Goal: Task Accomplishment & Management: Complete application form

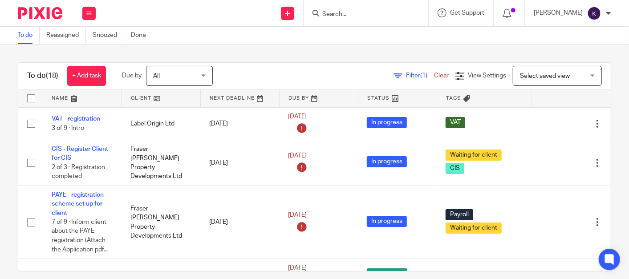
click at [402, 15] on input "Search" at bounding box center [362, 15] width 80 height 8
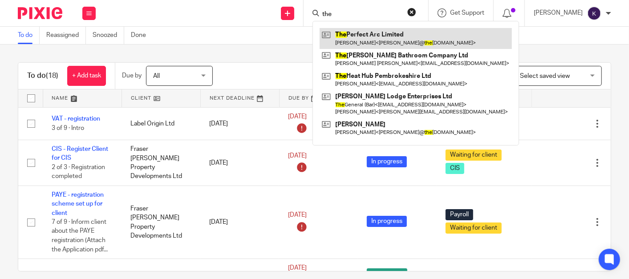
type input "the"
click at [413, 38] on link at bounding box center [416, 38] width 192 height 20
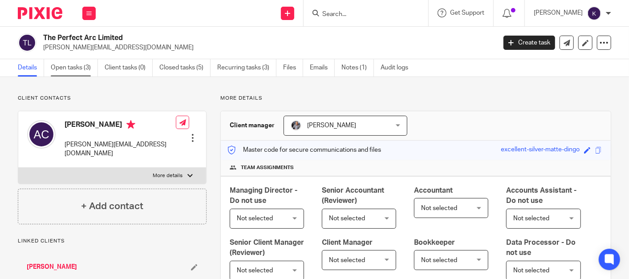
click at [75, 71] on link "Open tasks (3)" at bounding box center [74, 67] width 47 height 17
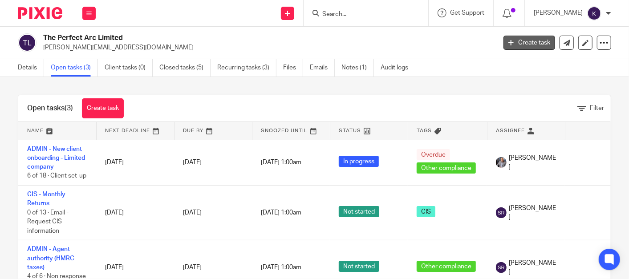
click at [526, 40] on link "Create task" at bounding box center [530, 43] width 52 height 14
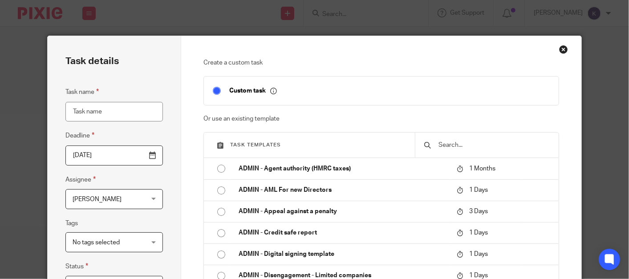
click at [454, 142] on input "text" at bounding box center [494, 145] width 112 height 10
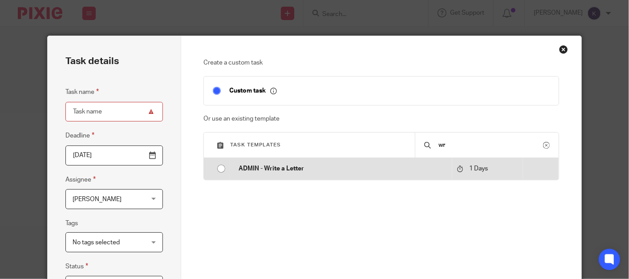
type input "wr"
click at [363, 169] on p "ADMIN - Write a Letter" at bounding box center [343, 168] width 209 height 9
type input "2025-08-14"
type input "ADMIN - Write a Letter"
checkbox input "false"
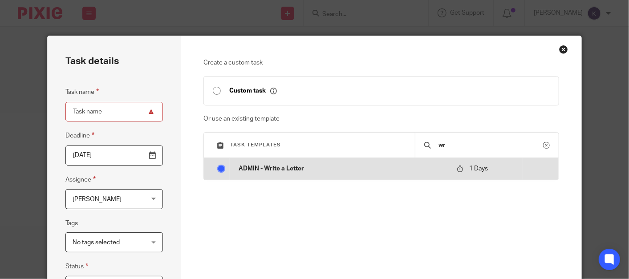
radio input "true"
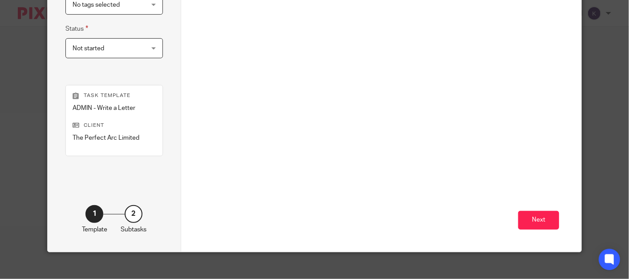
scroll to position [247, 0]
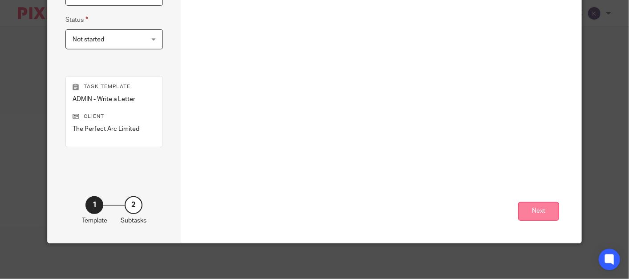
click at [533, 208] on button "Next" at bounding box center [538, 211] width 41 height 19
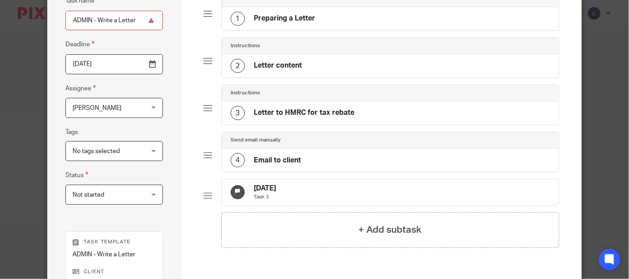
scroll to position [0, 0]
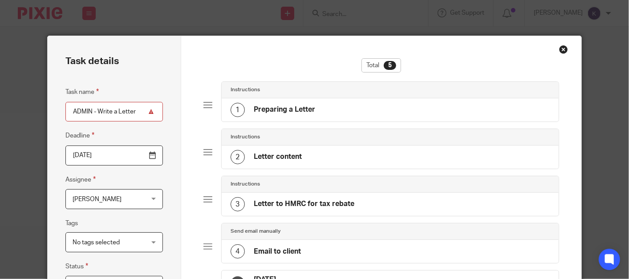
click at [306, 108] on h4 "Preparing a Letter" at bounding box center [284, 109] width 61 height 9
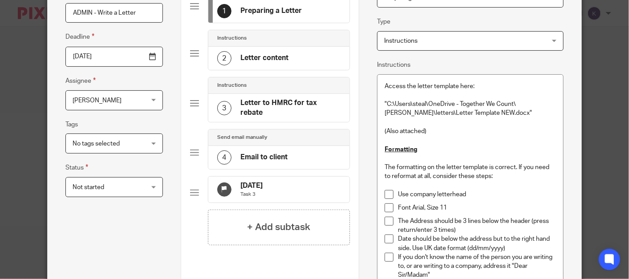
scroll to position [198, 0]
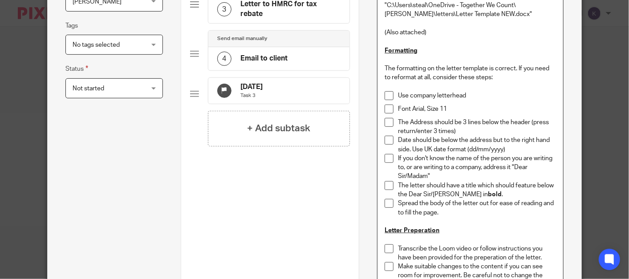
click at [385, 90] on p at bounding box center [470, 86] width 171 height 9
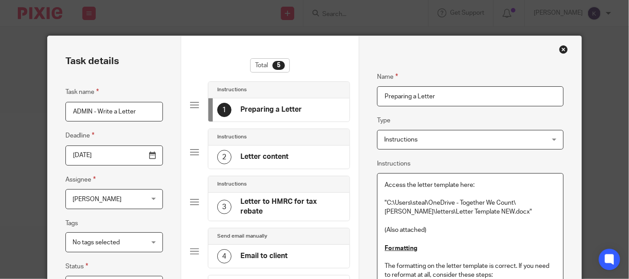
click at [273, 154] on h4 "Letter content" at bounding box center [264, 156] width 48 height 9
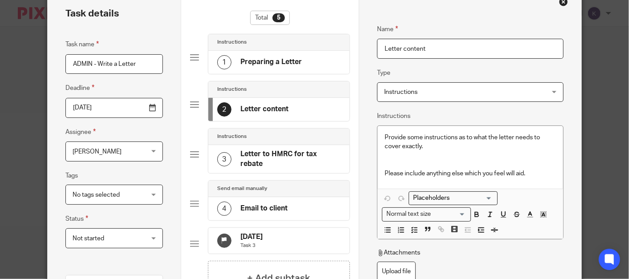
scroll to position [99, 0]
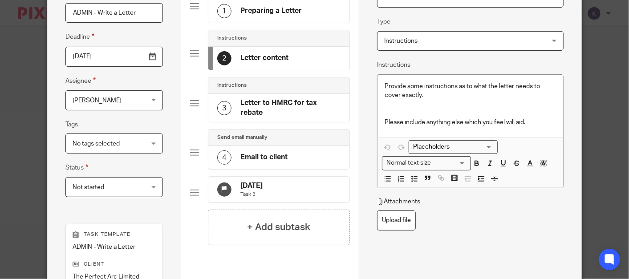
click at [449, 117] on p at bounding box center [470, 109] width 171 height 18
click at [440, 109] on p at bounding box center [470, 109] width 171 height 18
click at [268, 108] on h4 "Letter to HMRC for tax rebate" at bounding box center [290, 107] width 101 height 19
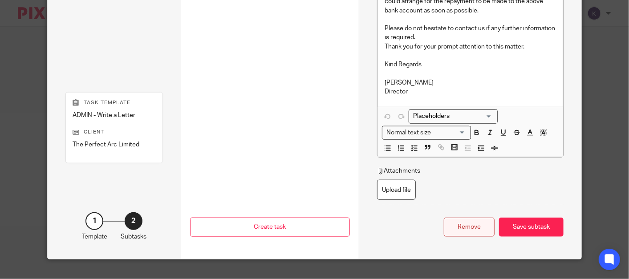
click at [474, 235] on div "Remove" at bounding box center [469, 227] width 51 height 19
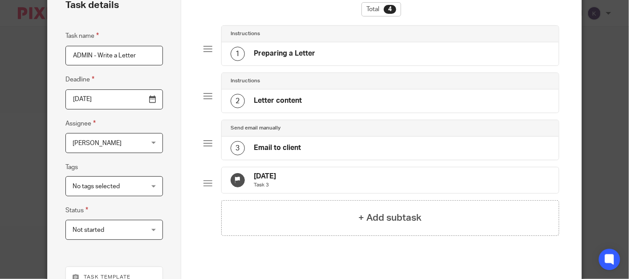
scroll to position [49, 0]
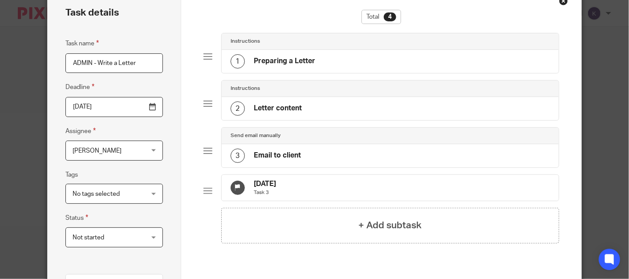
click at [309, 157] on div "3 Email to client" at bounding box center [390, 155] width 337 height 23
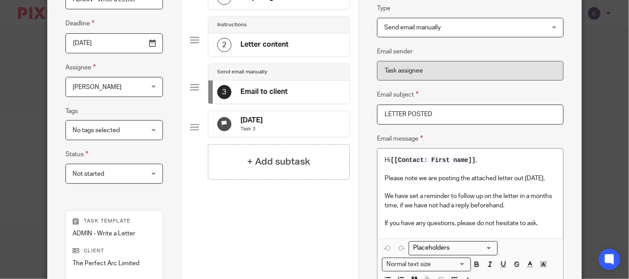
scroll to position [98, 0]
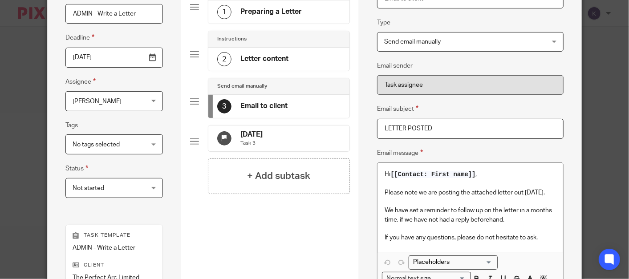
drag, startPoint x: 262, startPoint y: 137, endPoint x: 272, endPoint y: 138, distance: 9.8
click at [263, 137] on h4 "[DATE]" at bounding box center [251, 134] width 22 height 9
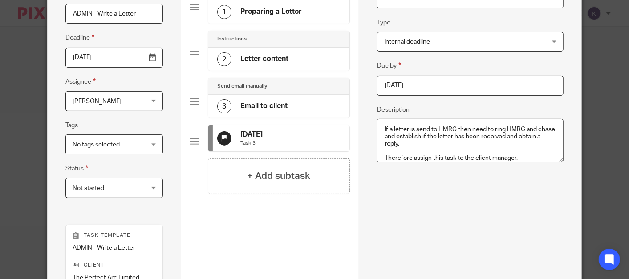
scroll to position [21, 0]
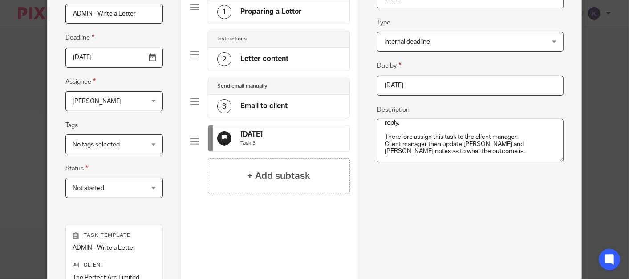
click at [303, 106] on div "3 Email to client" at bounding box center [279, 106] width 142 height 23
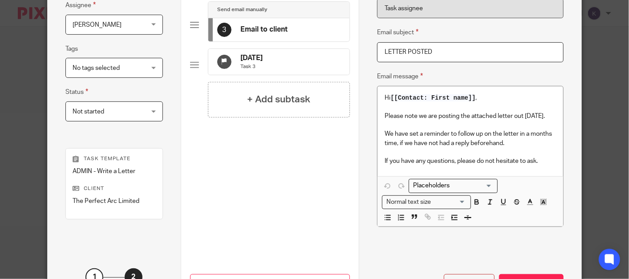
scroll to position [247, 0]
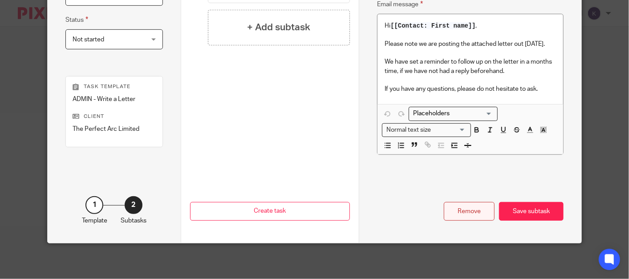
click at [481, 214] on div "Remove" at bounding box center [469, 211] width 51 height 19
type textarea "If a letter is send to HMRC then need to ring HMRC and chase and establish if t…"
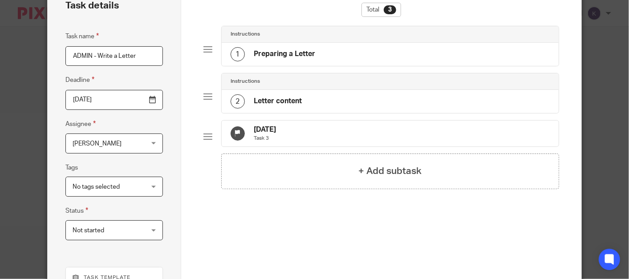
scroll to position [49, 0]
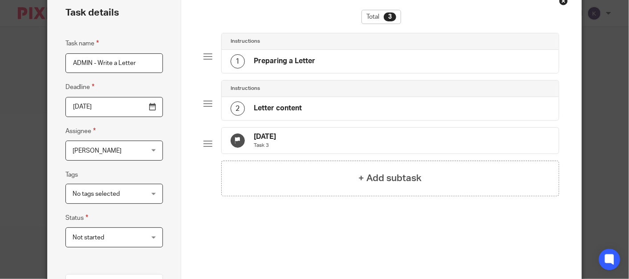
click at [284, 129] on div "13 Sep 2025 Task 3" at bounding box center [390, 141] width 337 height 26
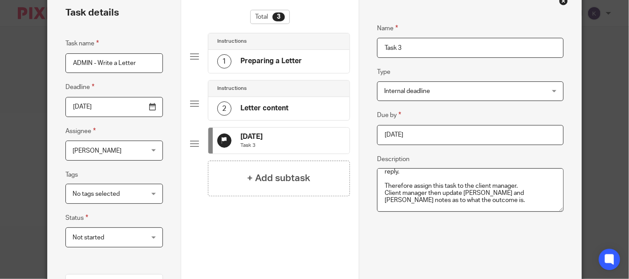
click at [498, 187] on textarea "If a letter is send to HMRC then need to ring HMRC and chase and establish if t…" at bounding box center [470, 190] width 187 height 44
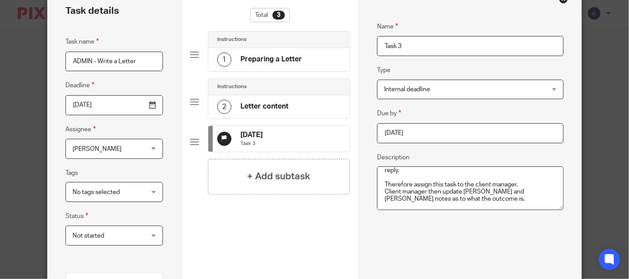
scroll to position [49, 0]
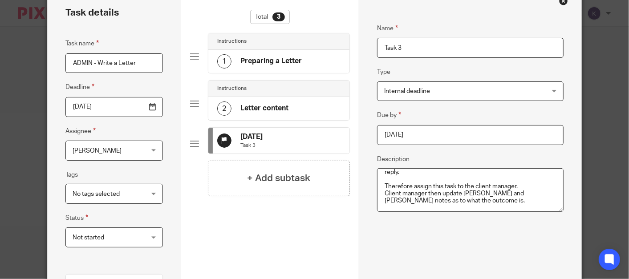
click at [524, 187] on textarea "If a letter is send to HMRC then need to ring HMRC and chase and establish if t…" at bounding box center [470, 190] width 187 height 44
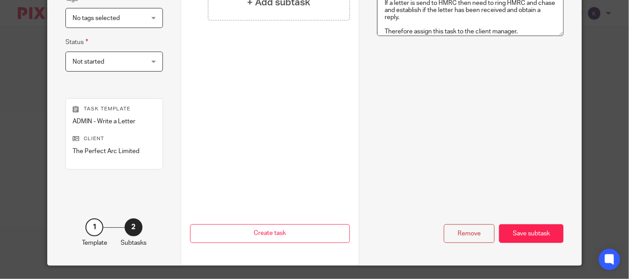
scroll to position [247, 0]
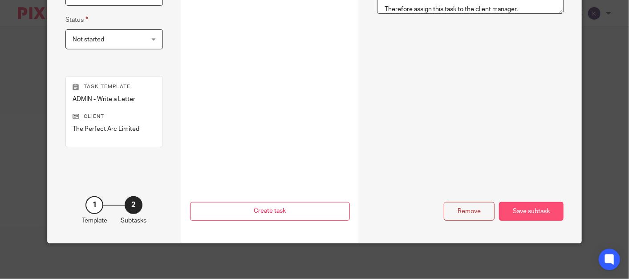
click at [545, 208] on div "Save subtask" at bounding box center [531, 211] width 65 height 19
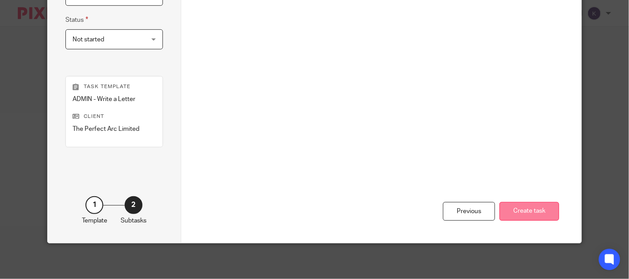
click at [542, 211] on button "Create task" at bounding box center [530, 211] width 60 height 19
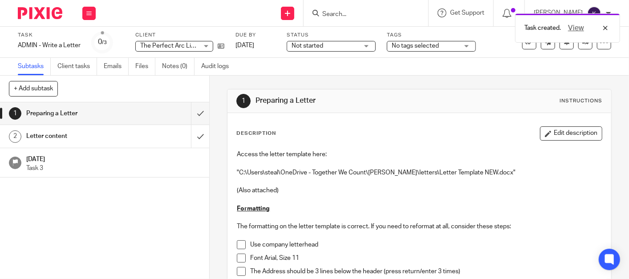
click at [369, 197] on p at bounding box center [419, 199] width 365 height 9
click at [117, 142] on h1 "Letter content" at bounding box center [78, 136] width 104 height 13
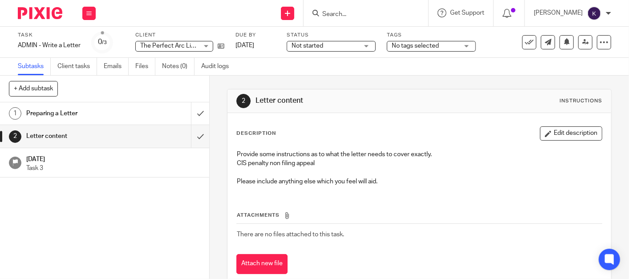
scroll to position [21, 0]
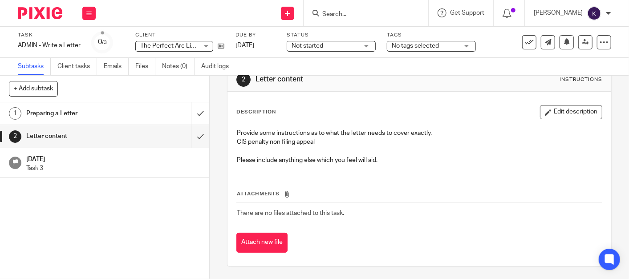
click at [117, 161] on h1 "[DATE]" at bounding box center [113, 158] width 174 height 11
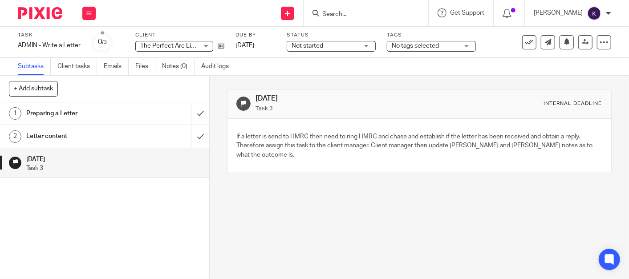
click at [116, 135] on h1 "Letter content" at bounding box center [78, 136] width 104 height 13
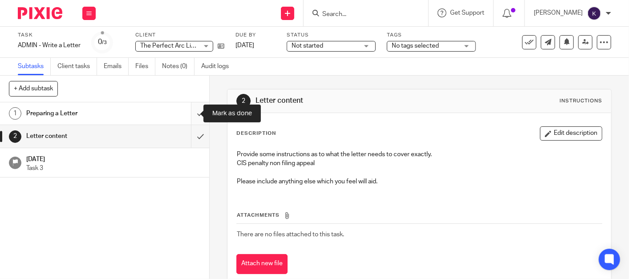
click at [189, 114] on input "submit" at bounding box center [104, 113] width 209 height 22
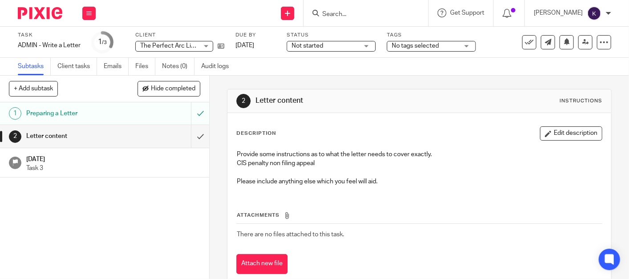
drag, startPoint x: 575, startPoint y: 135, endPoint x: 566, endPoint y: 137, distance: 8.8
click at [575, 135] on button "Edit description" at bounding box center [571, 133] width 62 height 14
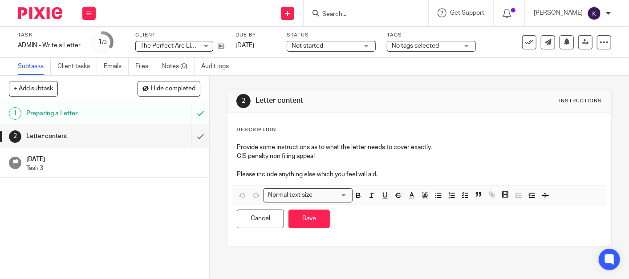
click at [389, 155] on p "CIS penalty non filing appeal" at bounding box center [419, 161] width 365 height 18
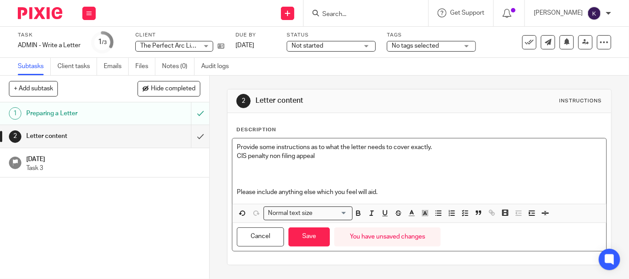
paste div
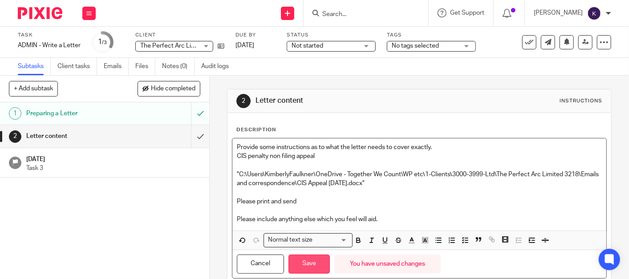
click at [314, 259] on button "Save" at bounding box center [309, 264] width 41 height 19
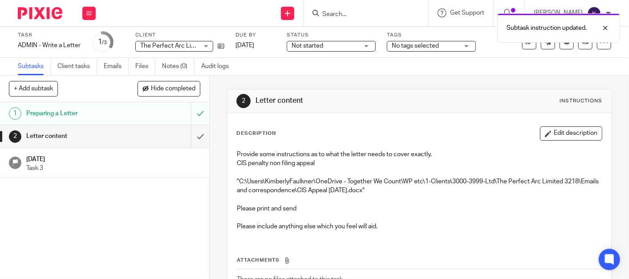
click at [113, 166] on p "Task 3" at bounding box center [113, 168] width 174 height 9
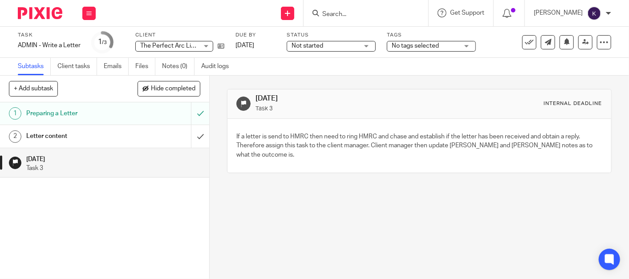
click at [107, 141] on h1 "Letter content" at bounding box center [78, 136] width 104 height 13
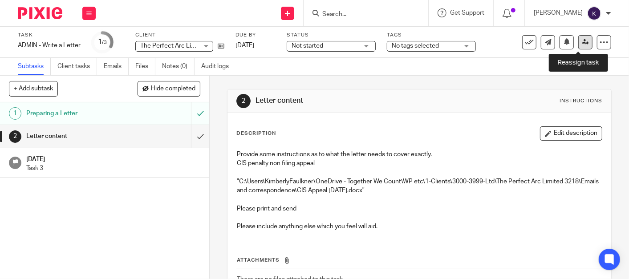
click at [583, 41] on icon at bounding box center [586, 42] width 7 height 7
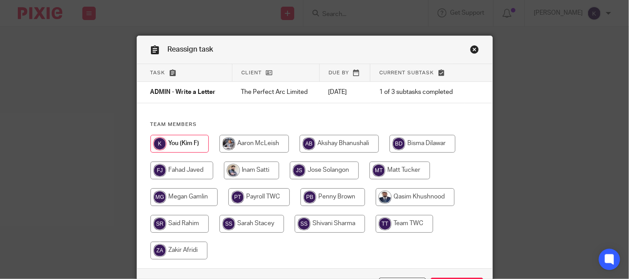
click at [250, 145] on input "radio" at bounding box center [254, 144] width 69 height 18
radio input "true"
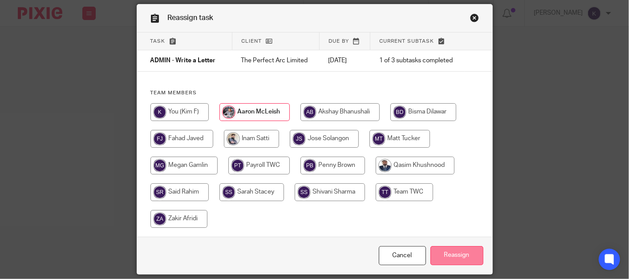
scroll to position [62, 0]
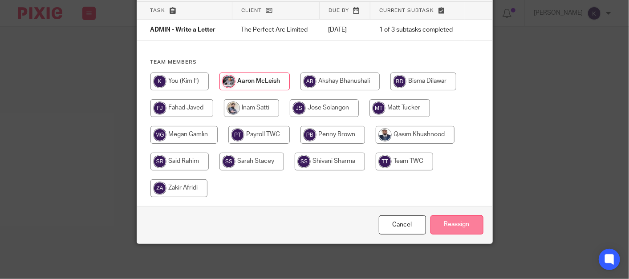
click at [457, 225] on input "Reassign" at bounding box center [457, 225] width 53 height 19
